Goal: Information Seeking & Learning: Learn about a topic

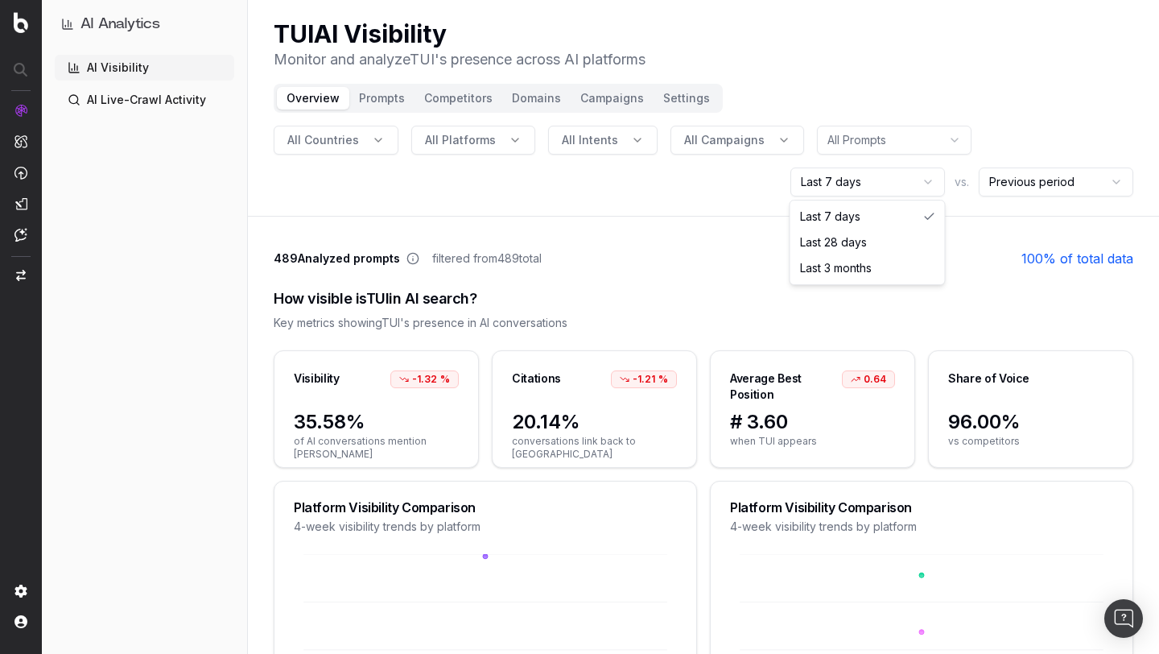
click at [882, 184] on html "AI Analytics AI Visibility AI Live-Crawl Activity TUI AI Visibility Monitor and…" at bounding box center [579, 327] width 1159 height 654
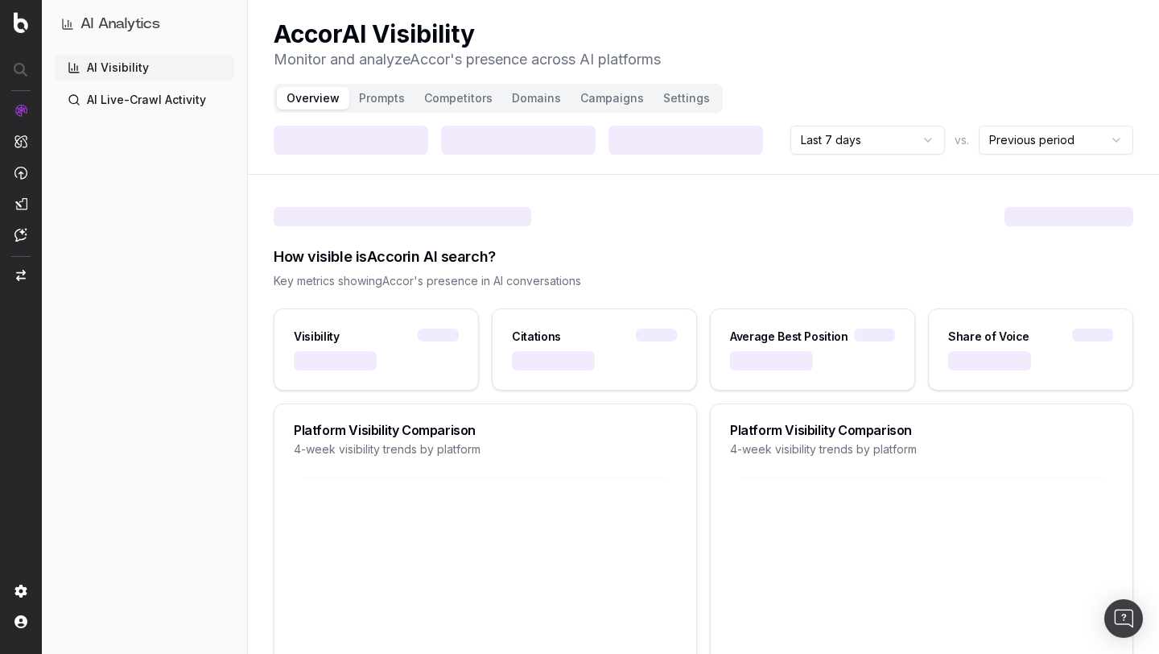
click at [900, 145] on html "AI Analytics AI Visibility AI Live-Crawl Activity Accor AI Visibility Monitor a…" at bounding box center [579, 327] width 1159 height 654
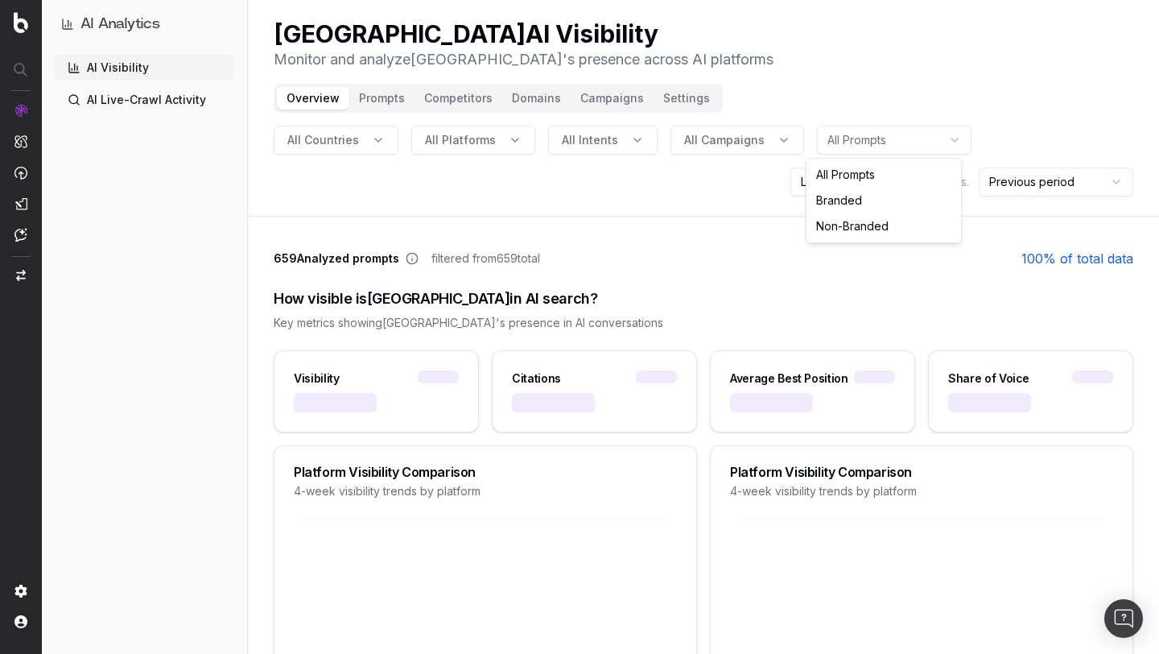
click at [930, 146] on html "AI Analytics AI Visibility AI Live-Crawl Activity ST Dupont AI Visibility Monit…" at bounding box center [579, 327] width 1159 height 654
click at [914, 92] on html "AI Analytics AI Visibility AI Live-Crawl Activity ST Dupont AI Visibility Monit…" at bounding box center [579, 327] width 1159 height 654
click at [916, 188] on html "AI Analytics AI Visibility AI Live-Crawl Activity ST Dupont AI Visibility Monit…" at bounding box center [579, 327] width 1159 height 654
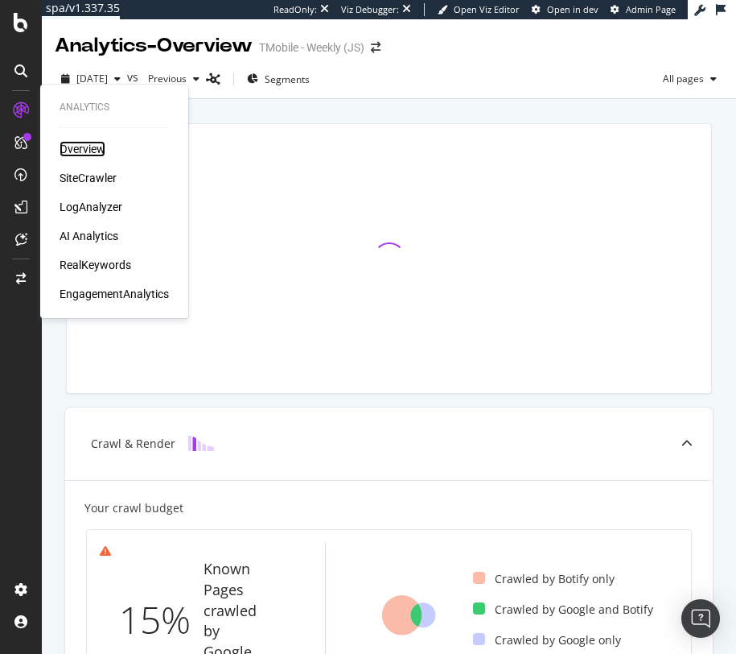
click at [86, 146] on div "Overview" at bounding box center [83, 149] width 46 height 16
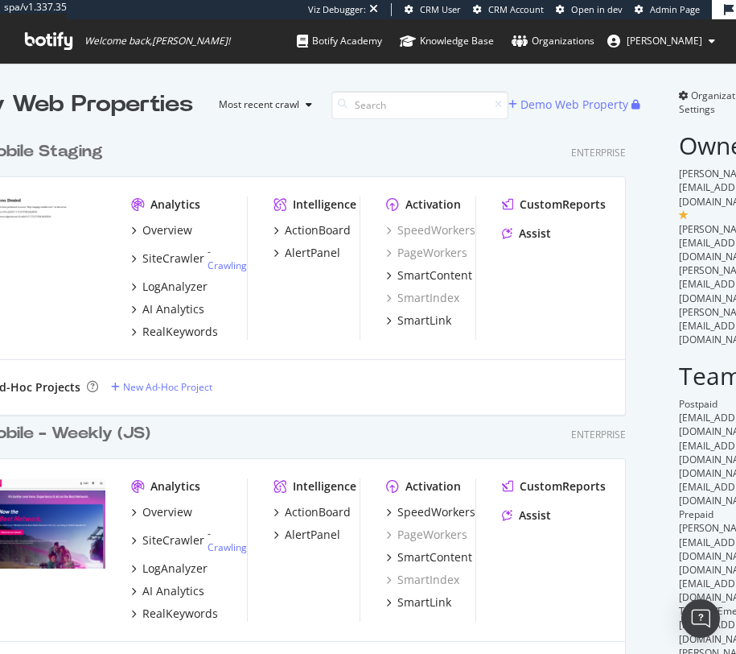
scroll to position [1320, 667]
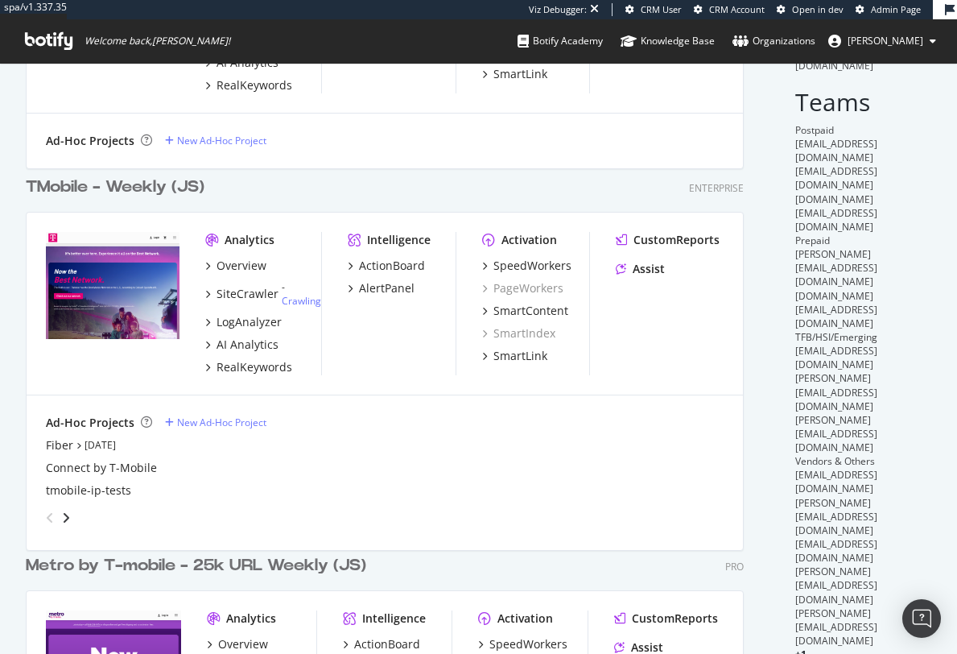
scroll to position [245, 0]
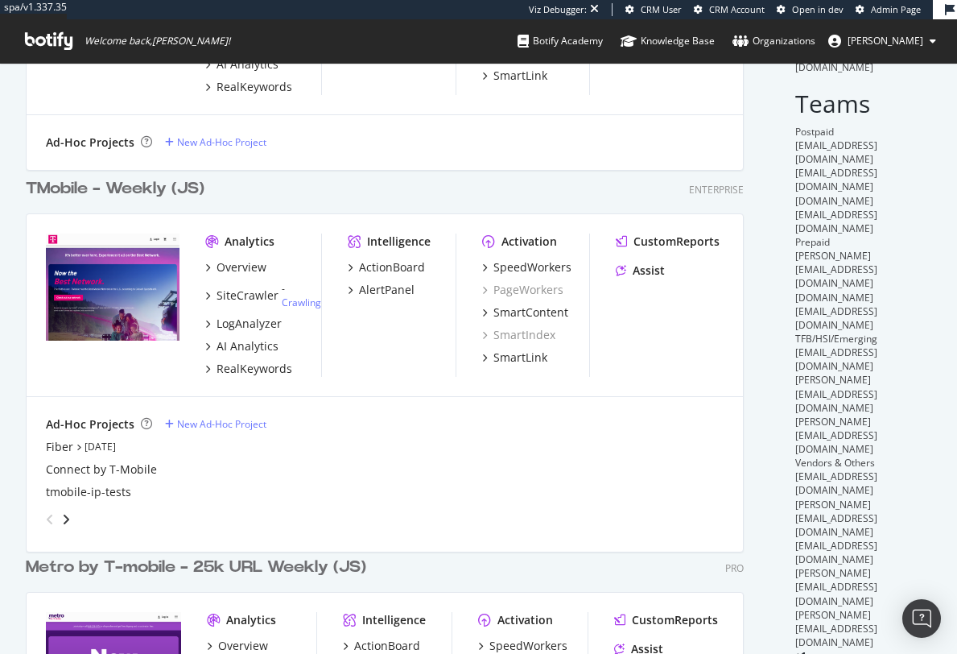
click at [134, 186] on div "TMobile - Weekly (JS)" at bounding box center [115, 188] width 179 height 23
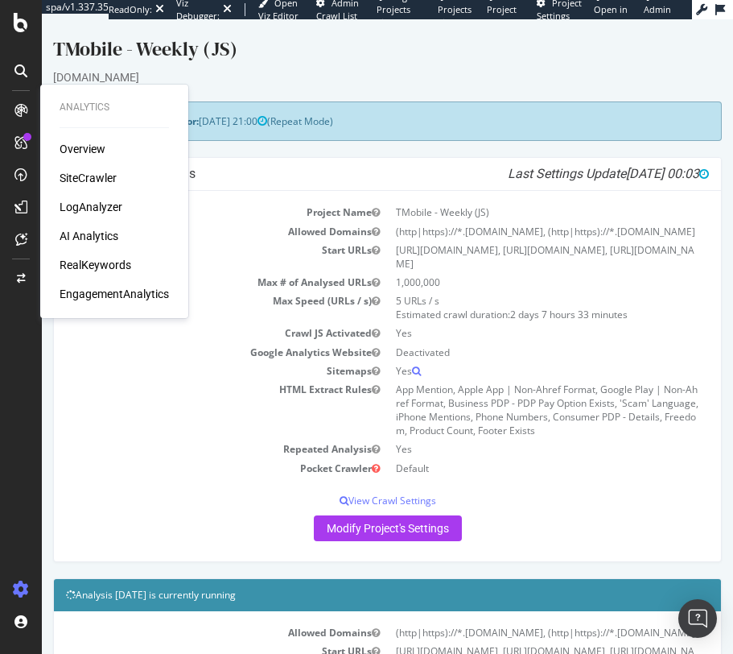
click at [97, 234] on div "AI Analytics" at bounding box center [89, 236] width 59 height 16
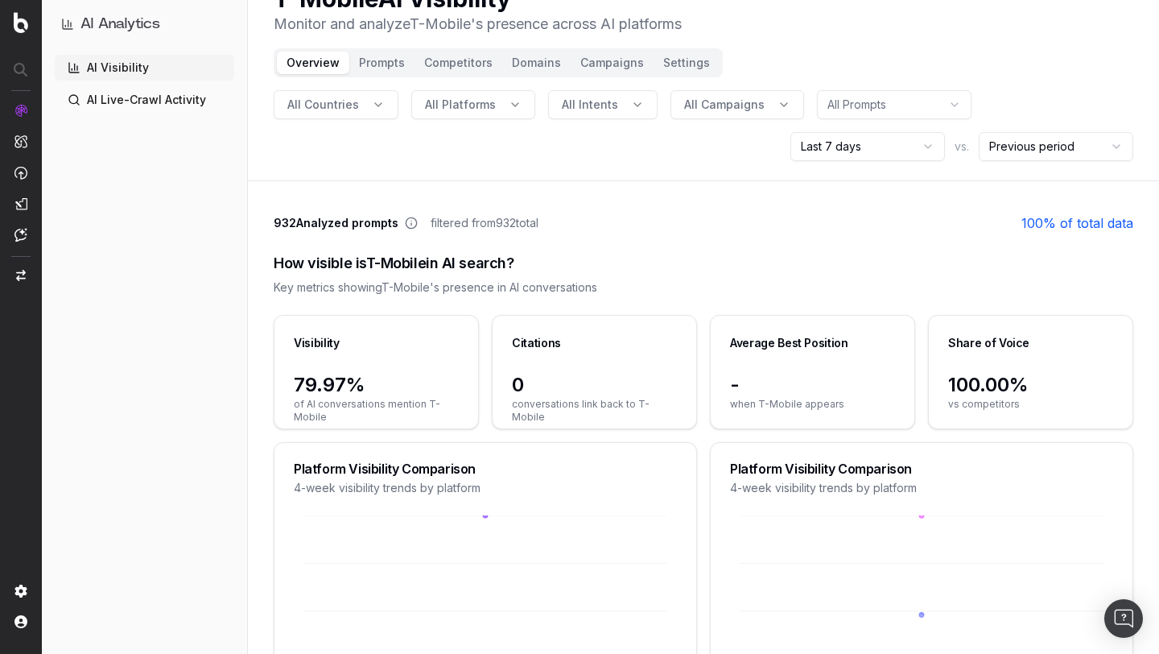
scroll to position [53, 0]
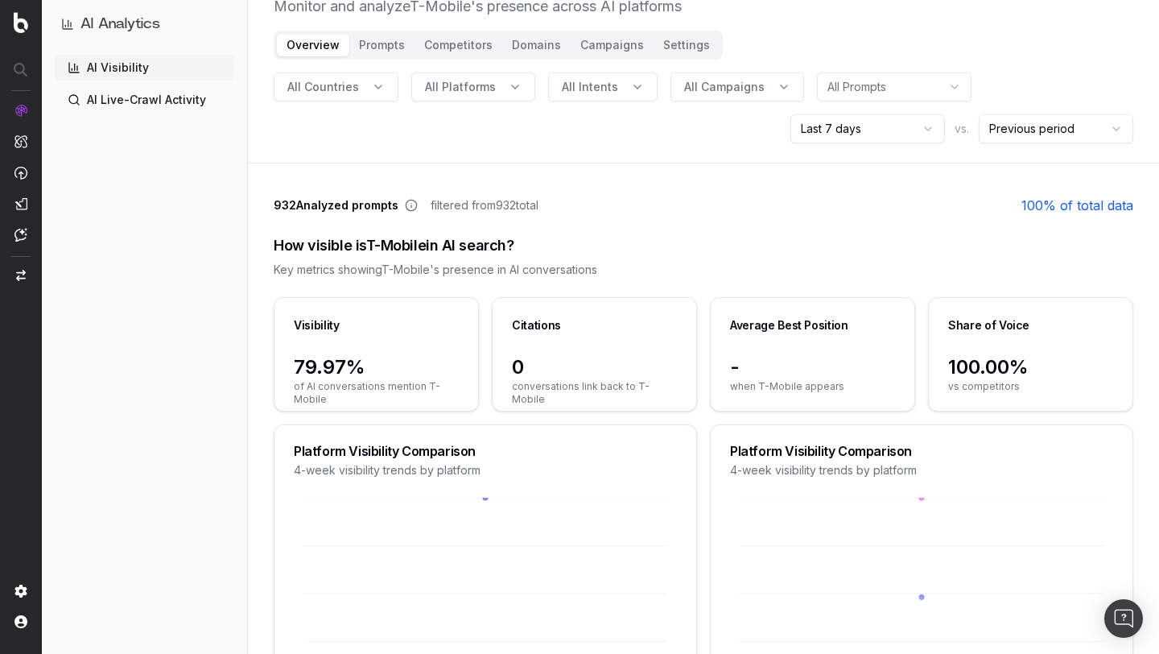
click at [539, 44] on button "Domains" at bounding box center [536, 45] width 68 height 23
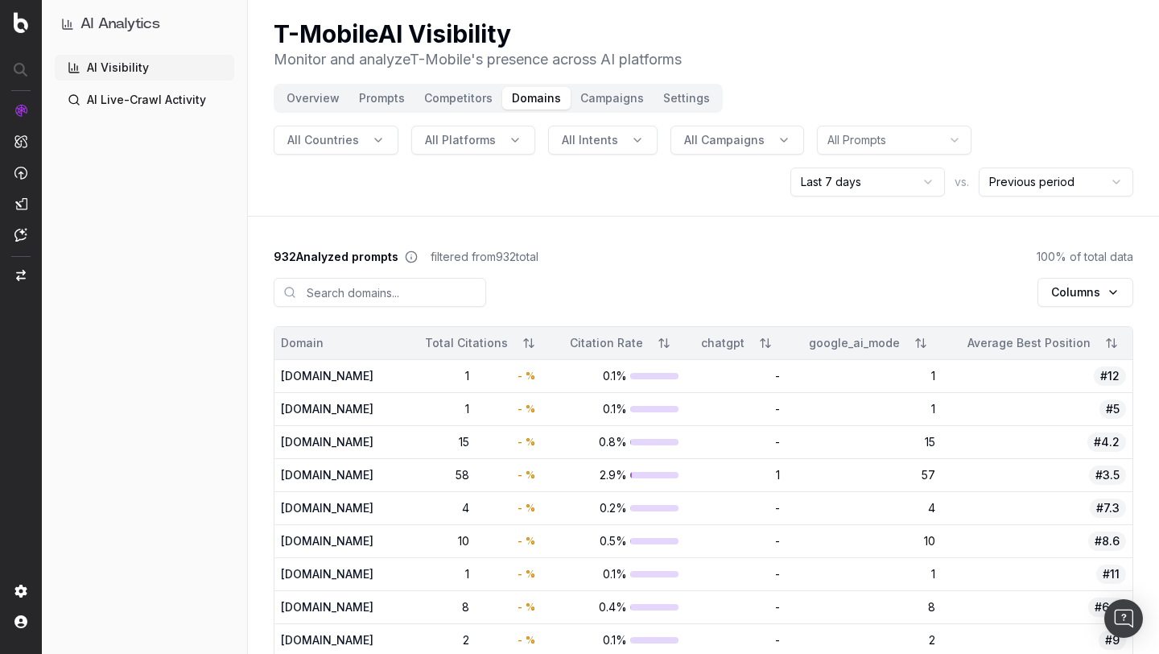
click at [732, 184] on html "AI Analytics AI Visibility AI Live-Crawl Activity T-Mobile AI Visibility Monito…" at bounding box center [579, 327] width 1159 height 654
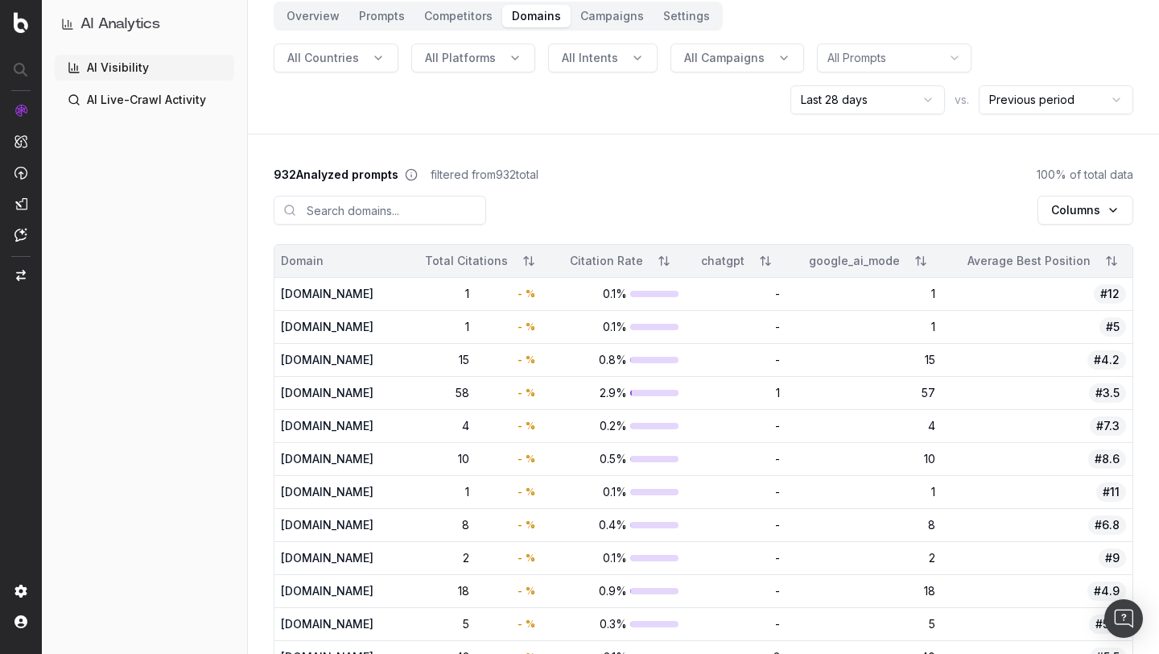
scroll to position [130, 0]
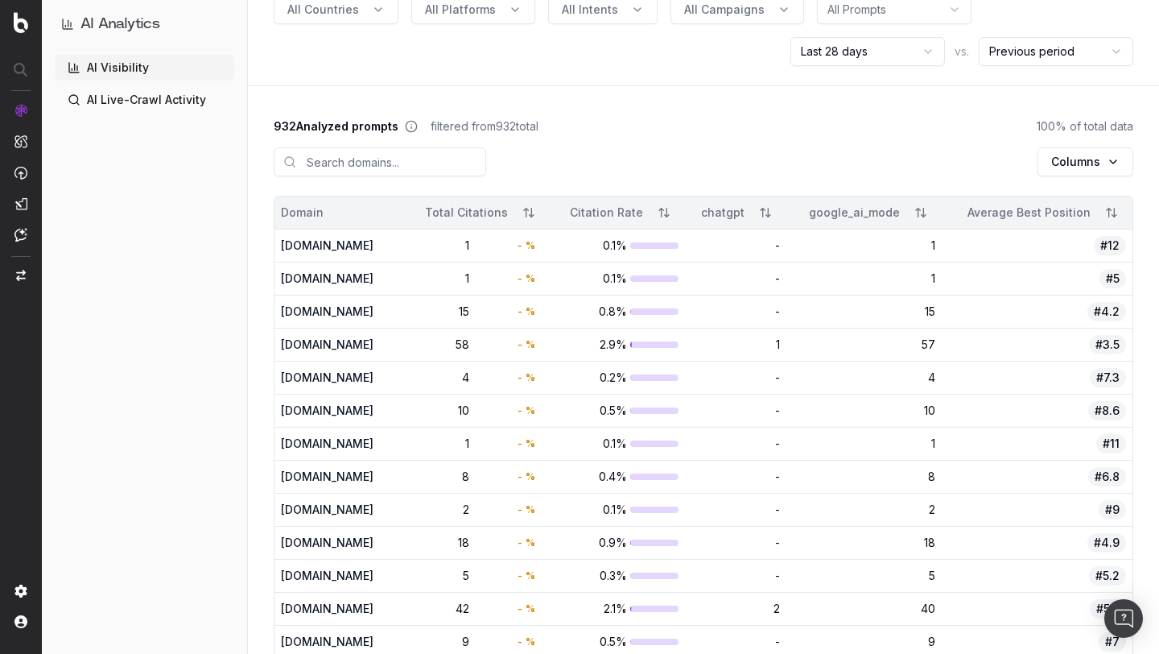
click at [508, 211] on div "Total Citations" at bounding box center [452, 212] width 109 height 16
click at [543, 211] on button "Sort" at bounding box center [528, 212] width 29 height 29
click at [386, 244] on div "[DOMAIN_NAME]" at bounding box center [333, 245] width 105 height 16
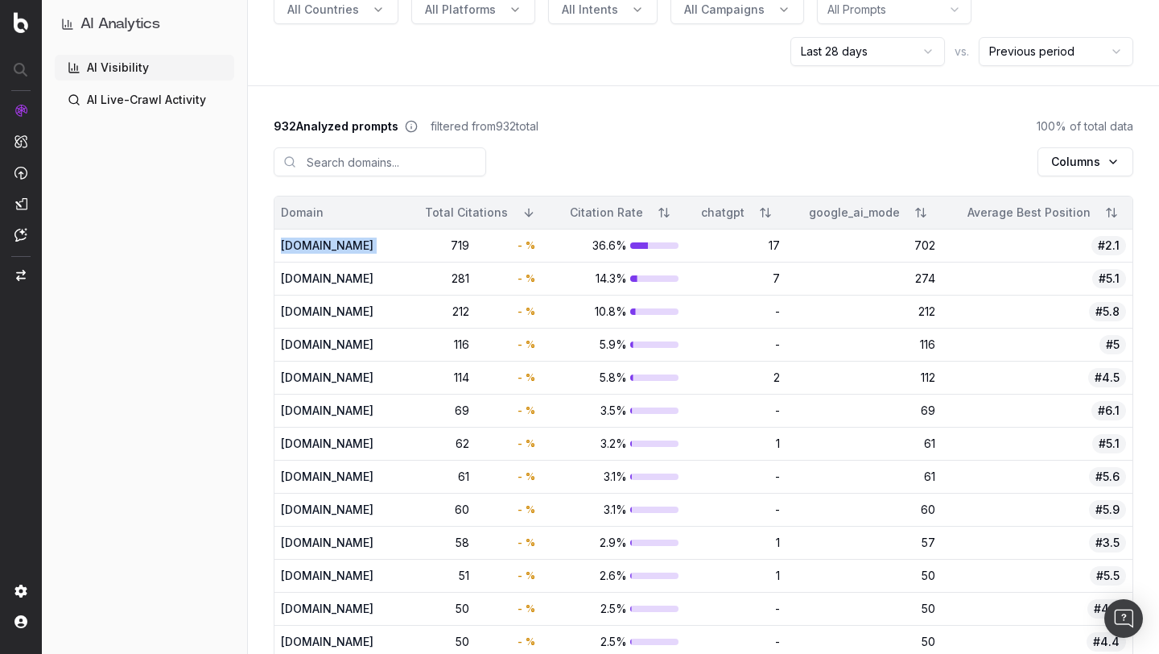
click at [386, 244] on div "[DOMAIN_NAME]" at bounding box center [333, 245] width 105 height 16
copy div "[DOMAIN_NAME]"
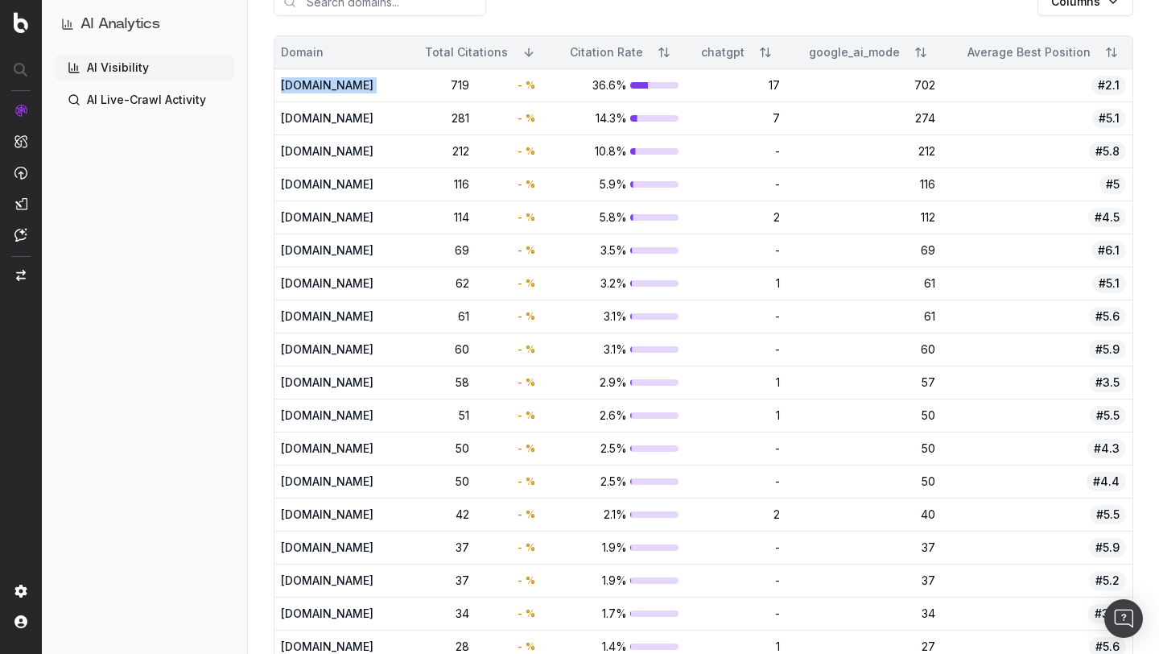
scroll to position [0, 0]
